Goal: Check status: Verify the current state of an ongoing process or item

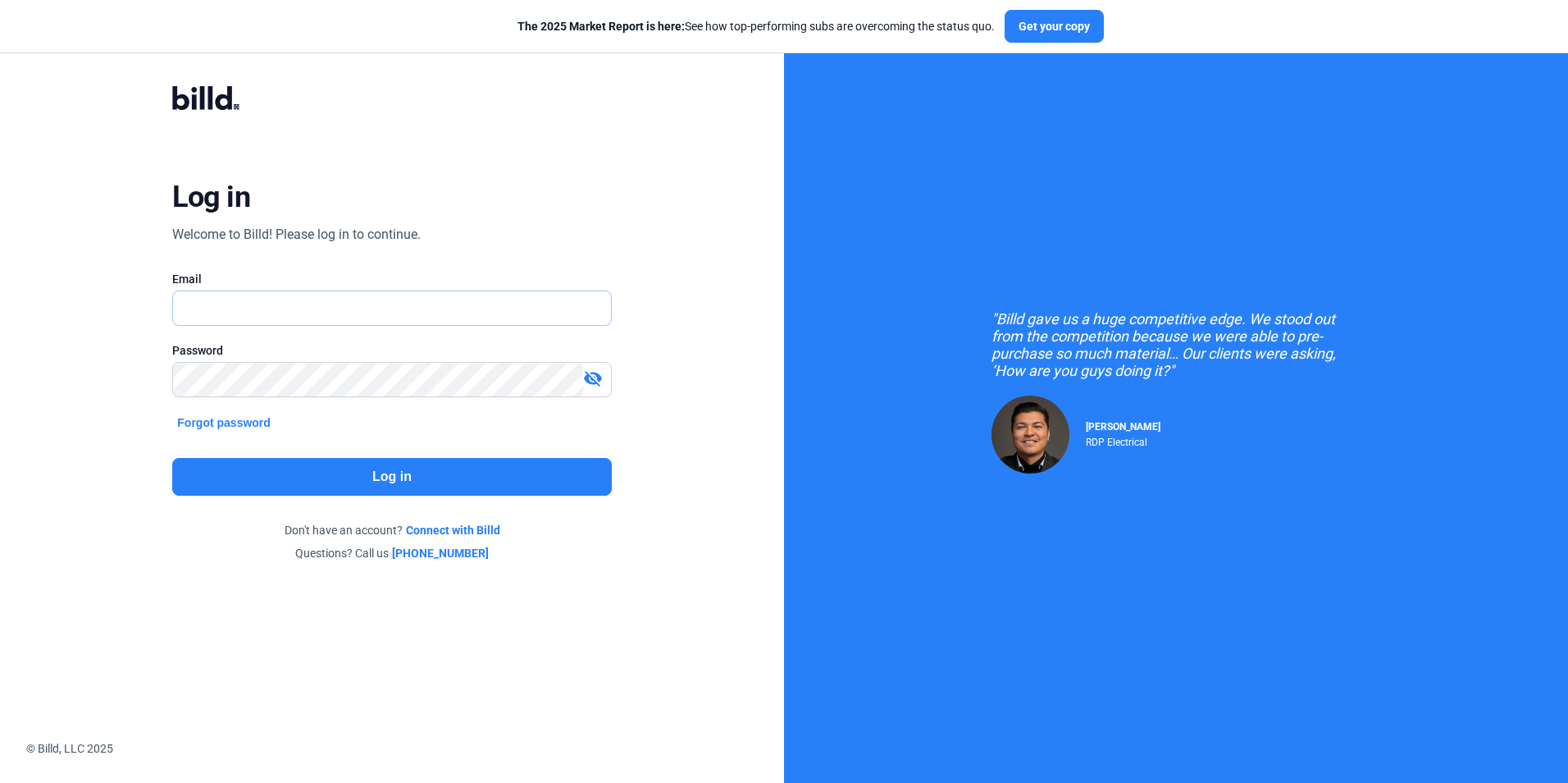
click at [328, 304] on input "text" at bounding box center [383, 308] width 419 height 33
type input "[EMAIL_ADDRESS][DOMAIN_NAME]"
click at [595, 379] on mat-icon "visibility_off" at bounding box center [593, 378] width 19 height 19
click at [595, 378] on mat-icon "visibility" at bounding box center [593, 378] width 19 height 19
click at [444, 477] on button "Log in" at bounding box center [391, 476] width 439 height 38
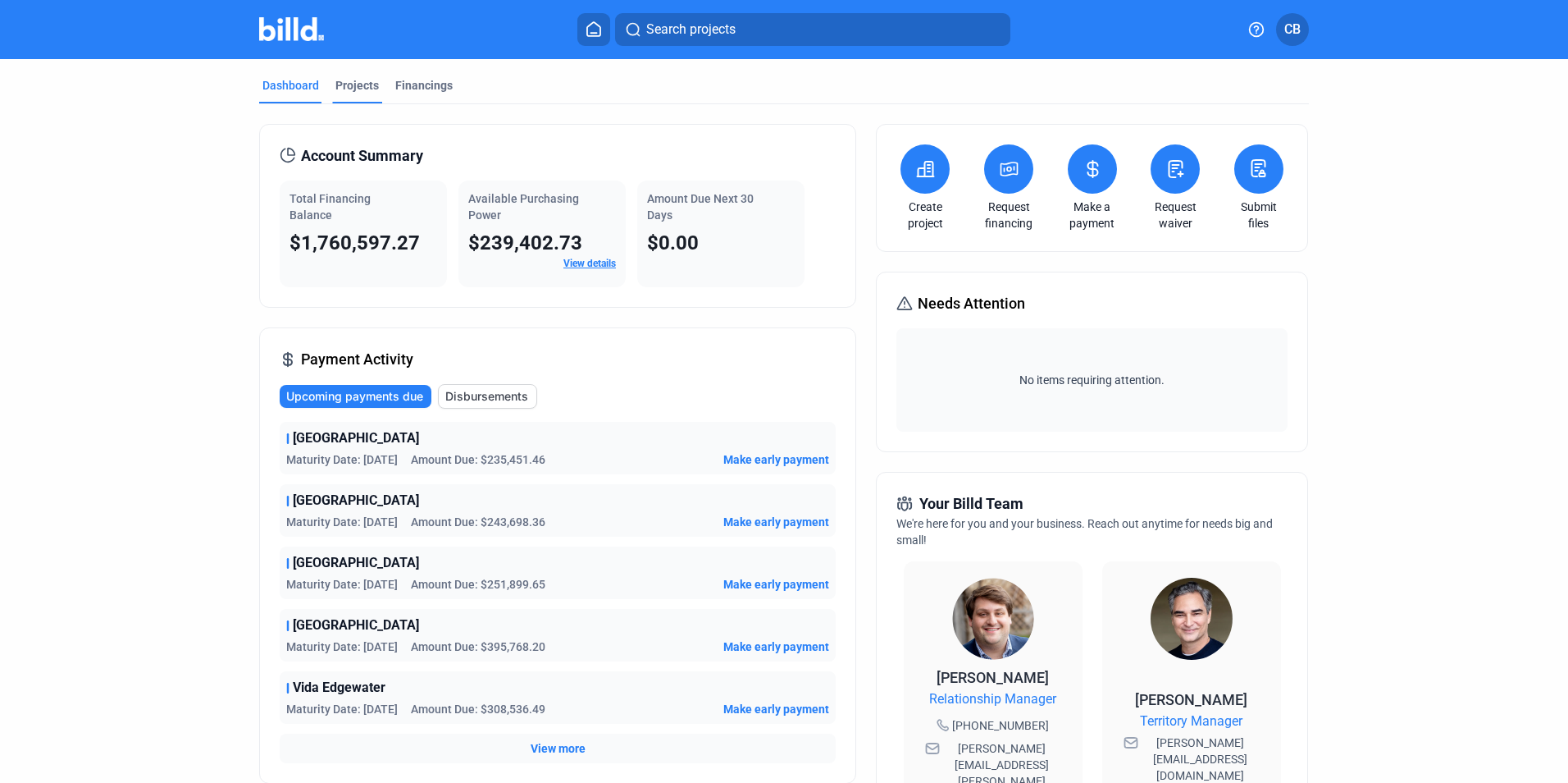
click at [354, 78] on div "Projects" at bounding box center [357, 85] width 44 height 17
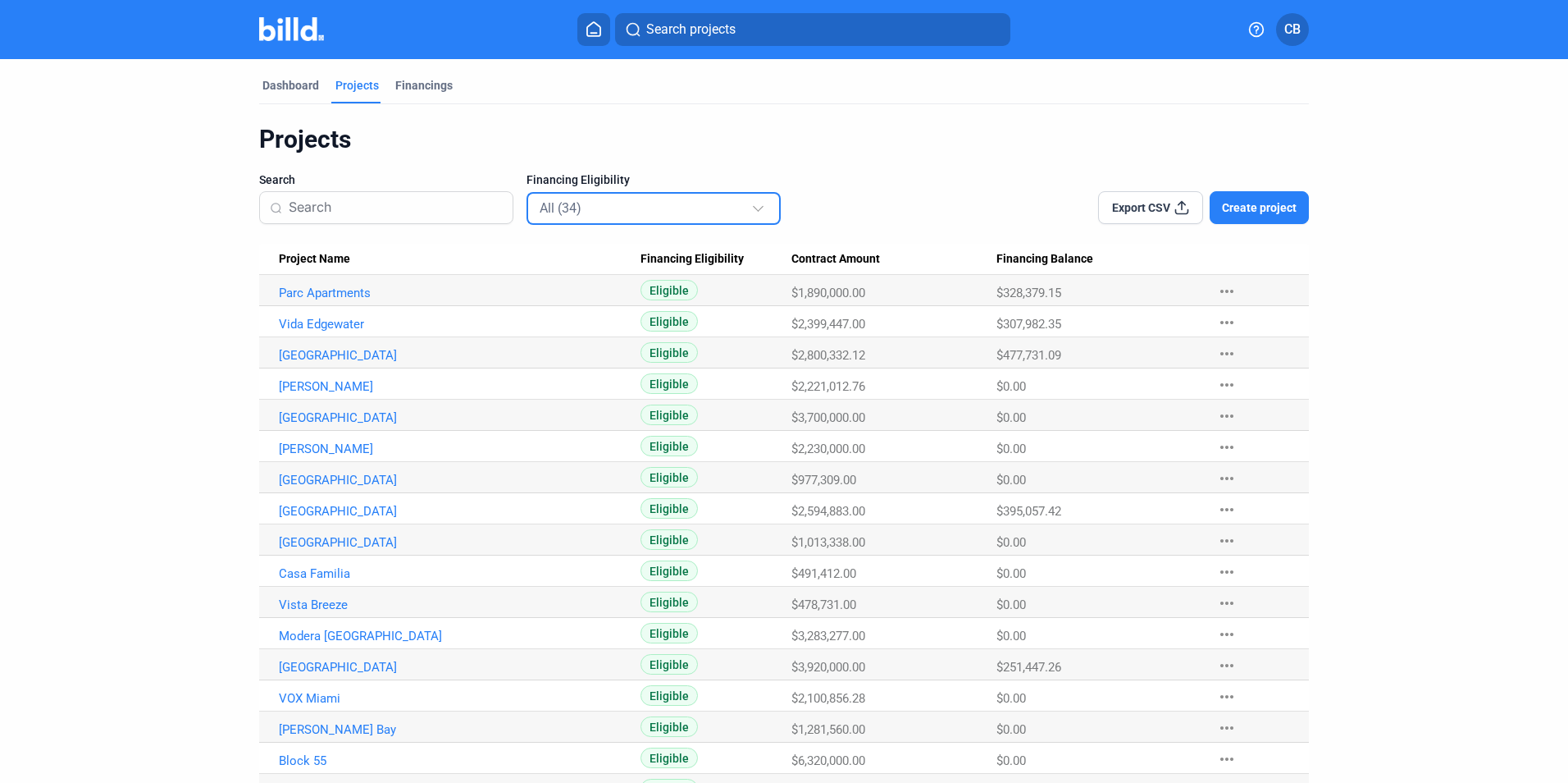
click at [606, 207] on div "All (34)" at bounding box center [645, 207] width 211 height 21
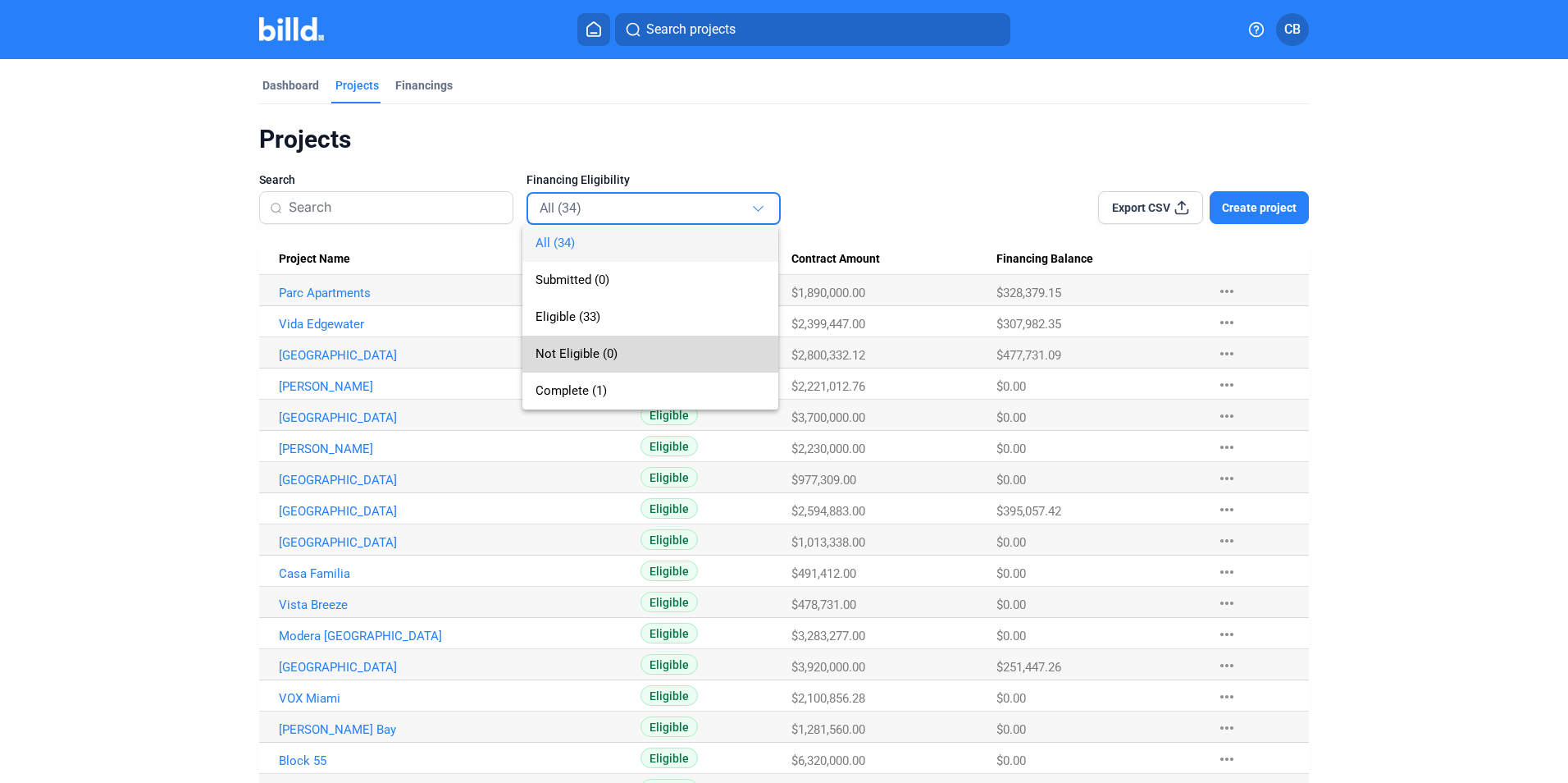
click at [606, 344] on span "Not Eligible (0)" at bounding box center [650, 354] width 230 height 37
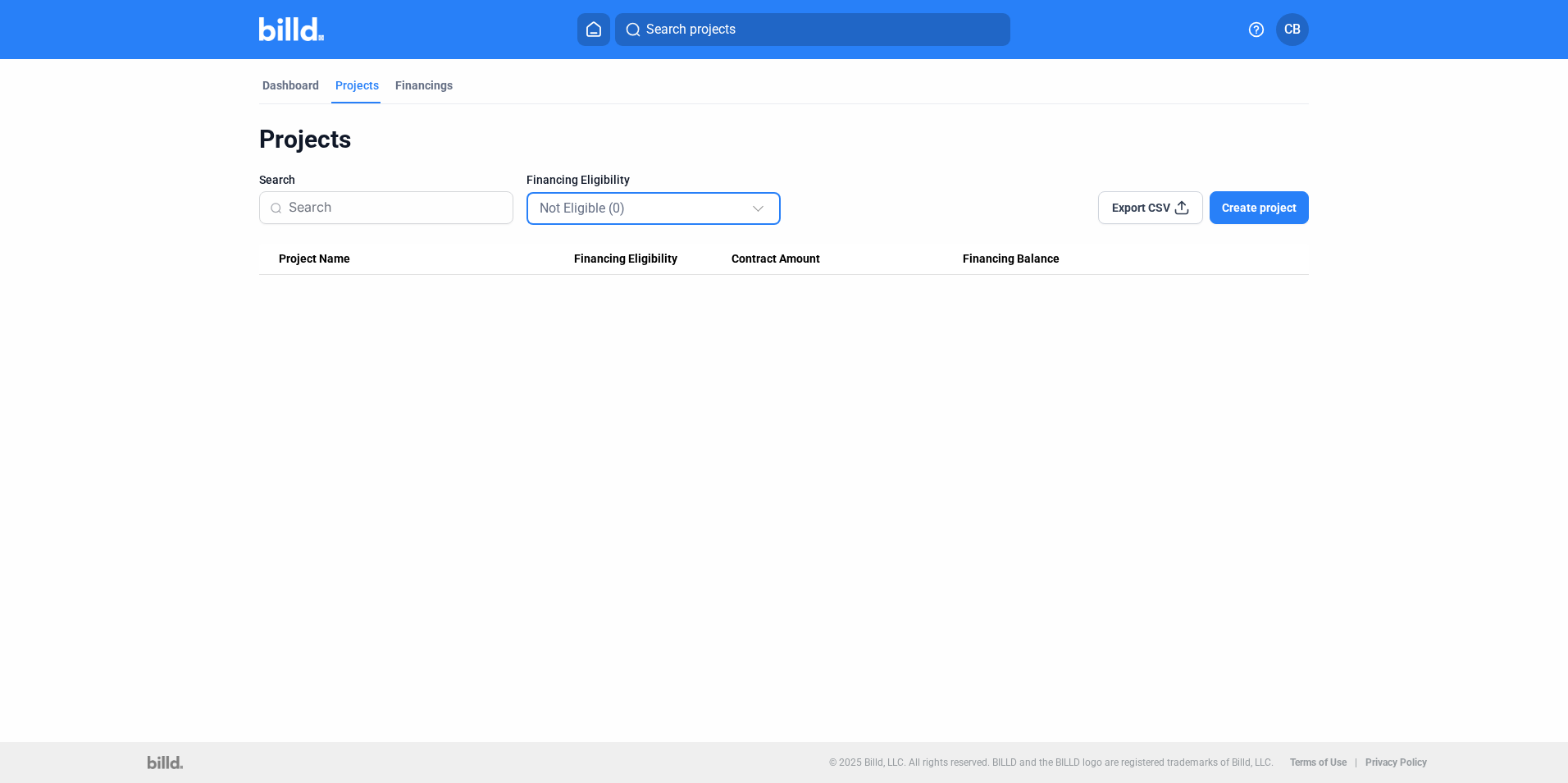
click at [624, 215] on mat-select-trigger "Not Eligible (0)" at bounding box center [582, 208] width 85 height 16
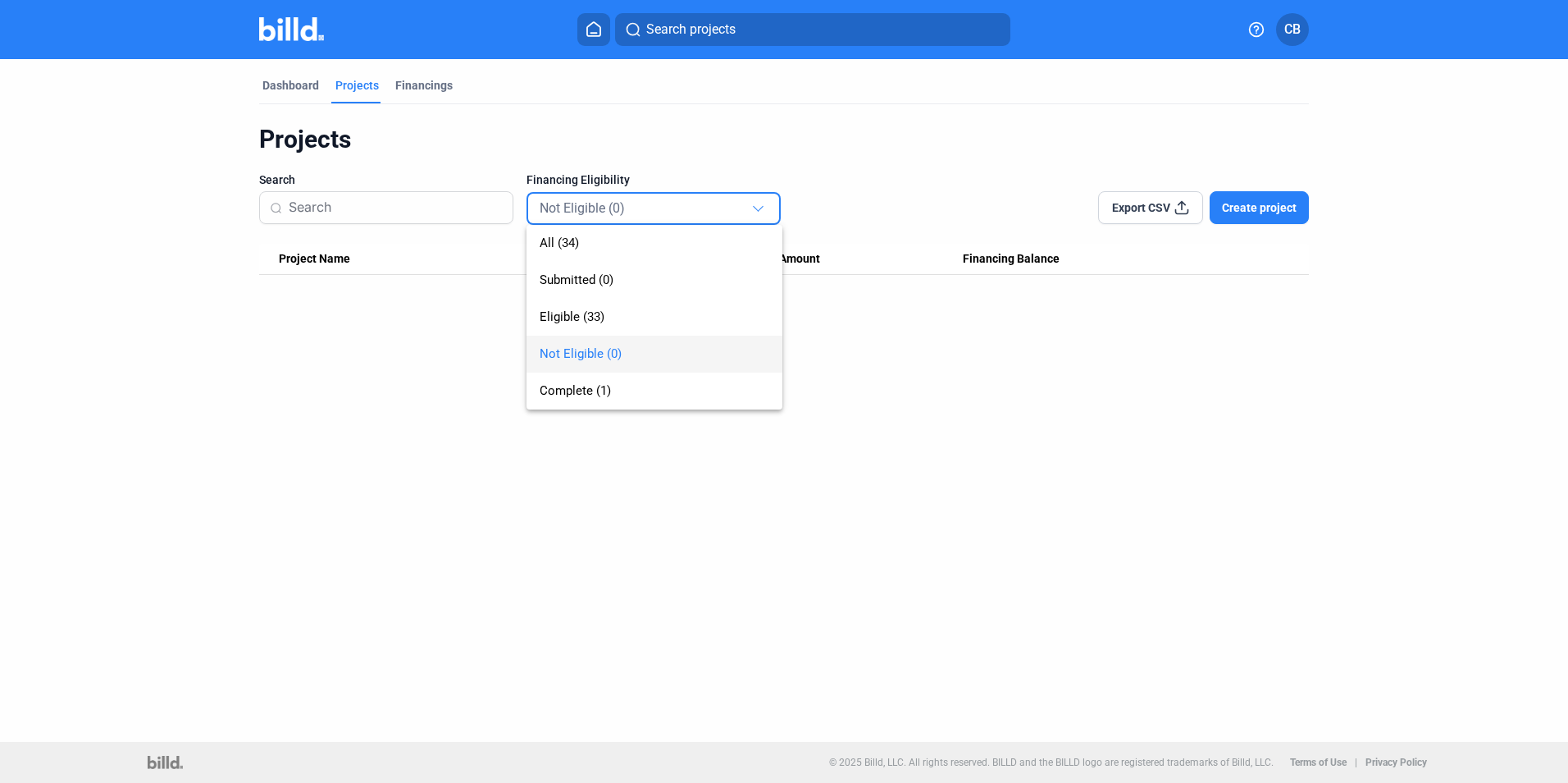
click at [295, 83] on div at bounding box center [784, 392] width 1568 height 783
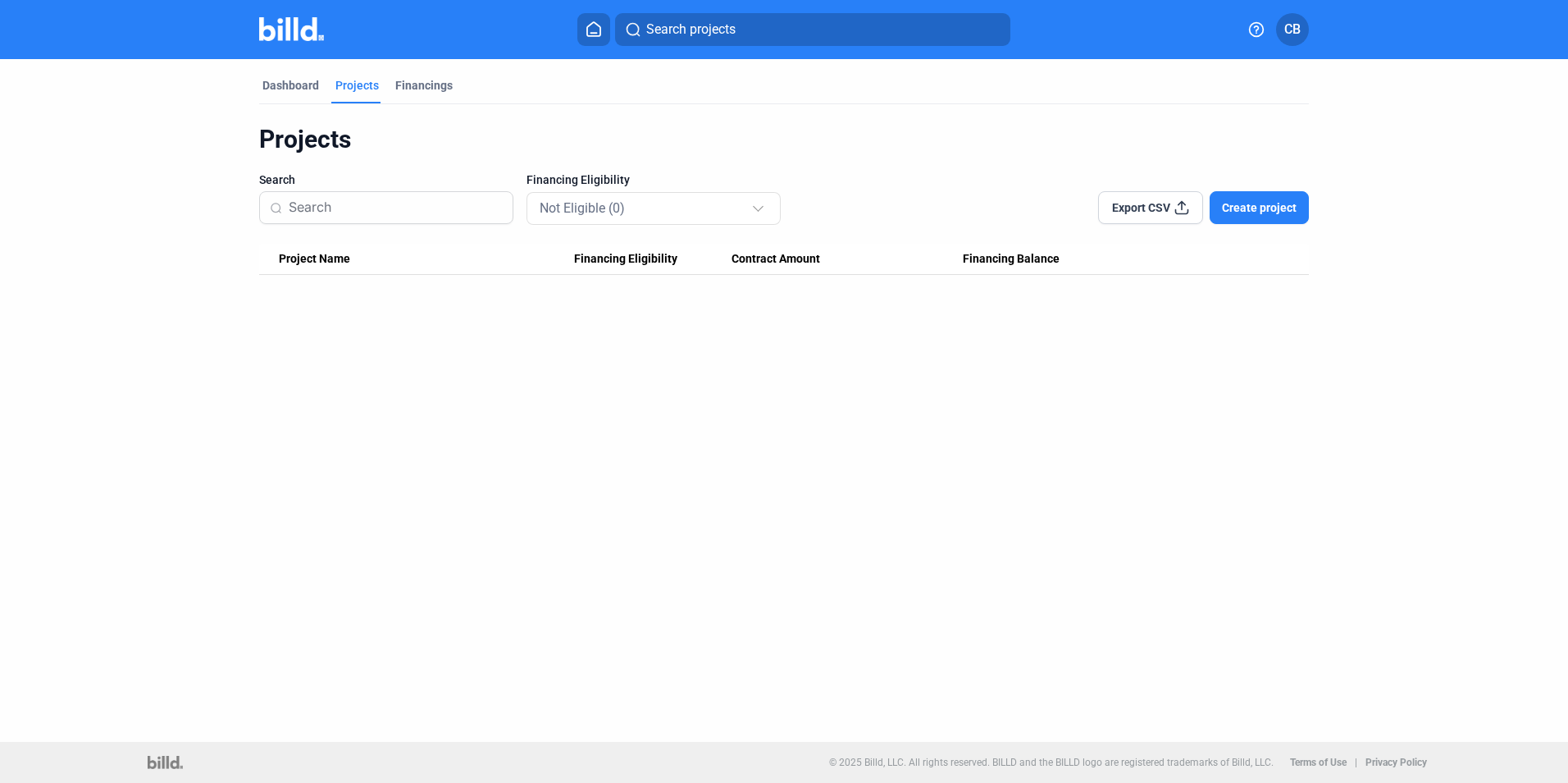
click at [295, 83] on div "Dashboard" at bounding box center [290, 85] width 57 height 17
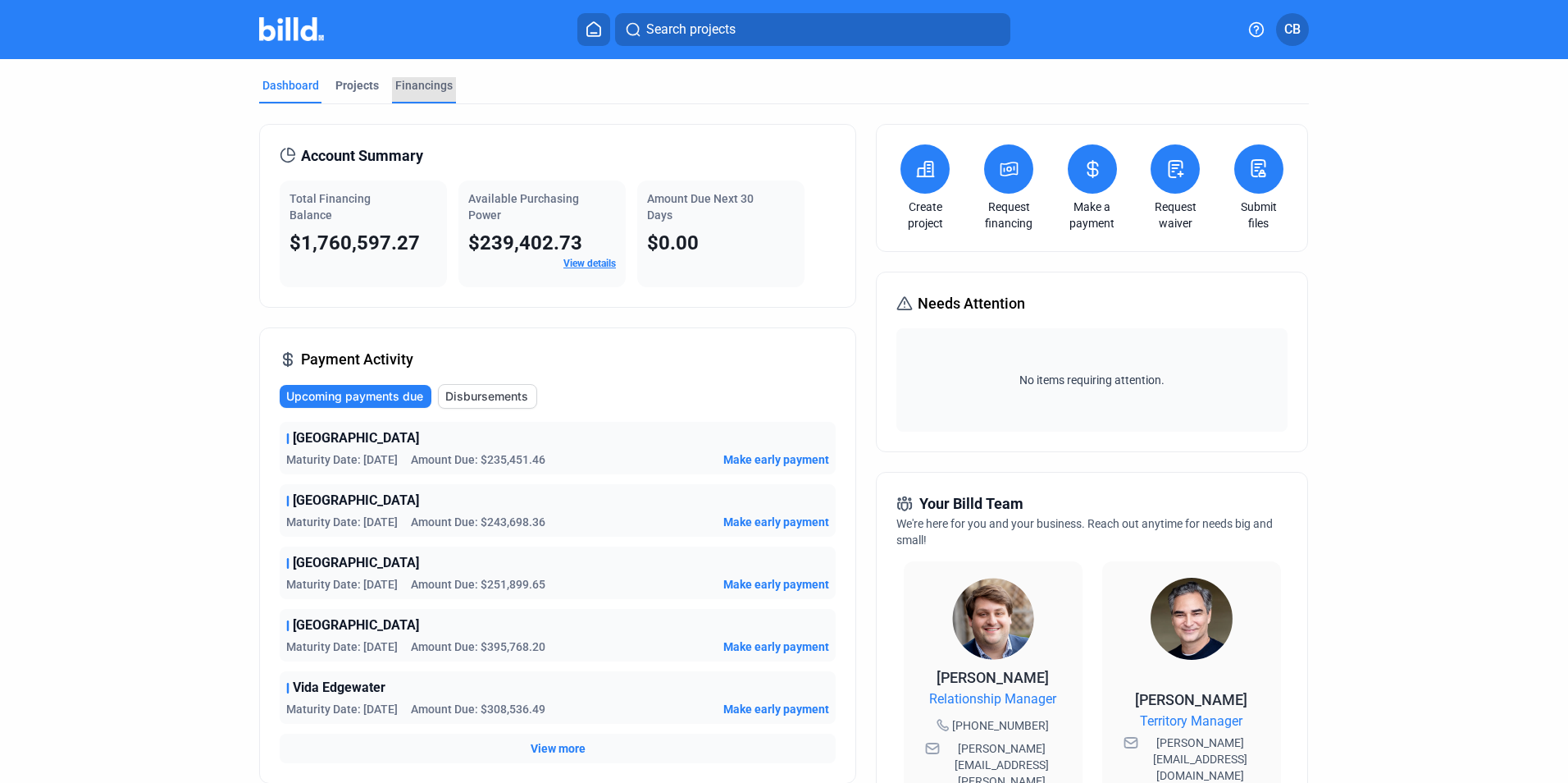
click at [433, 94] on div "Financings" at bounding box center [424, 90] width 64 height 26
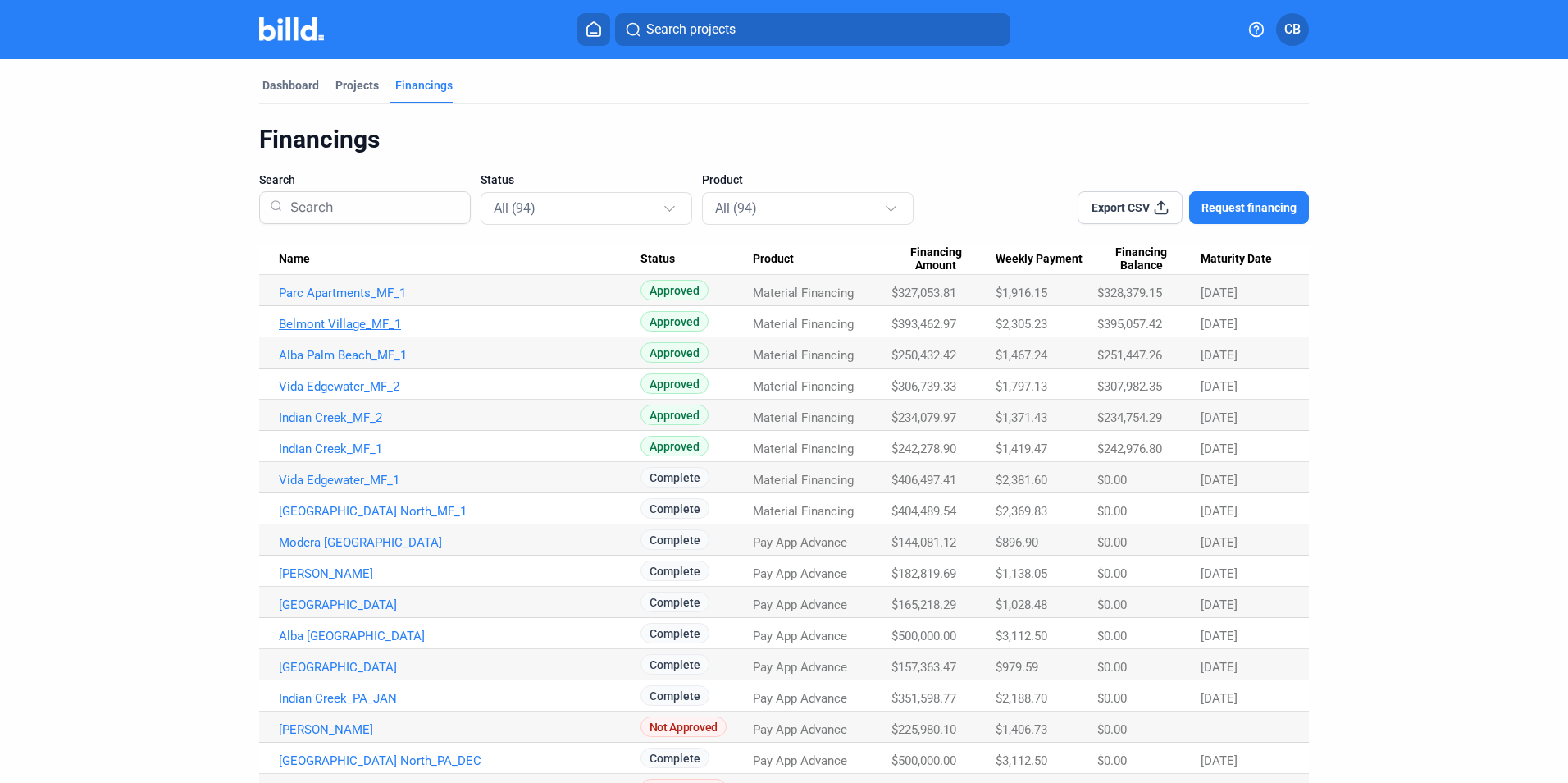
click at [347, 301] on link "Belmont Village_MF_1" at bounding box center [460, 293] width 362 height 15
